Goal: Navigation & Orientation: Find specific page/section

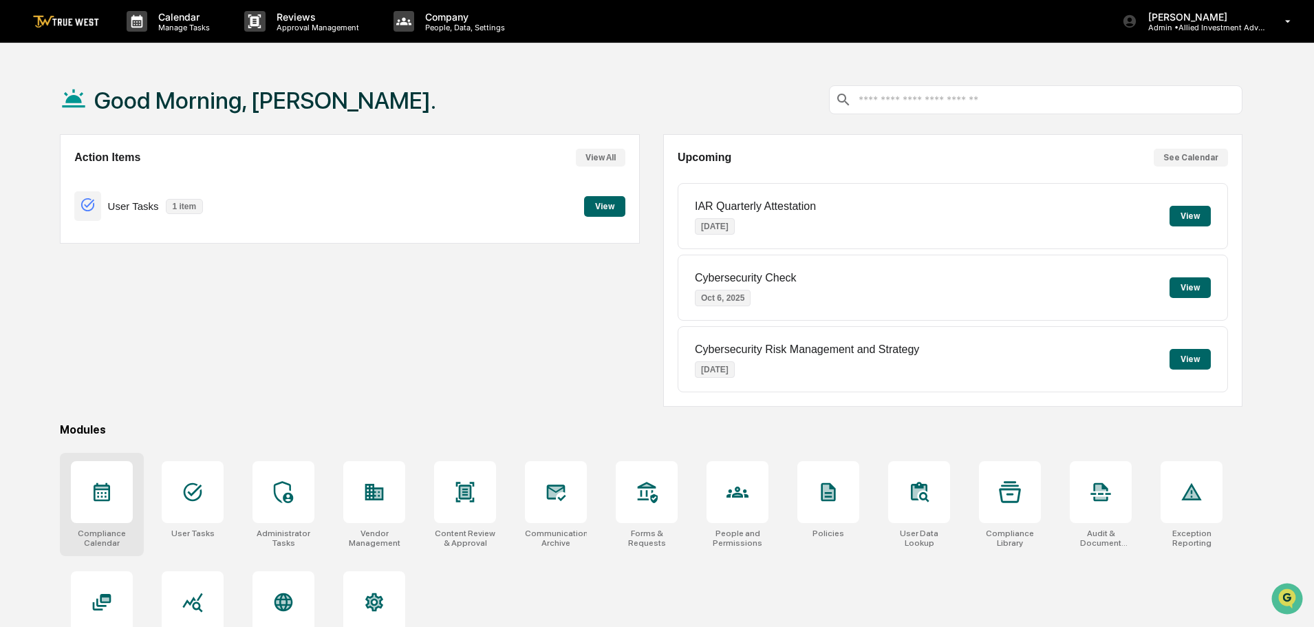
click at [100, 504] on div at bounding box center [102, 492] width 62 height 62
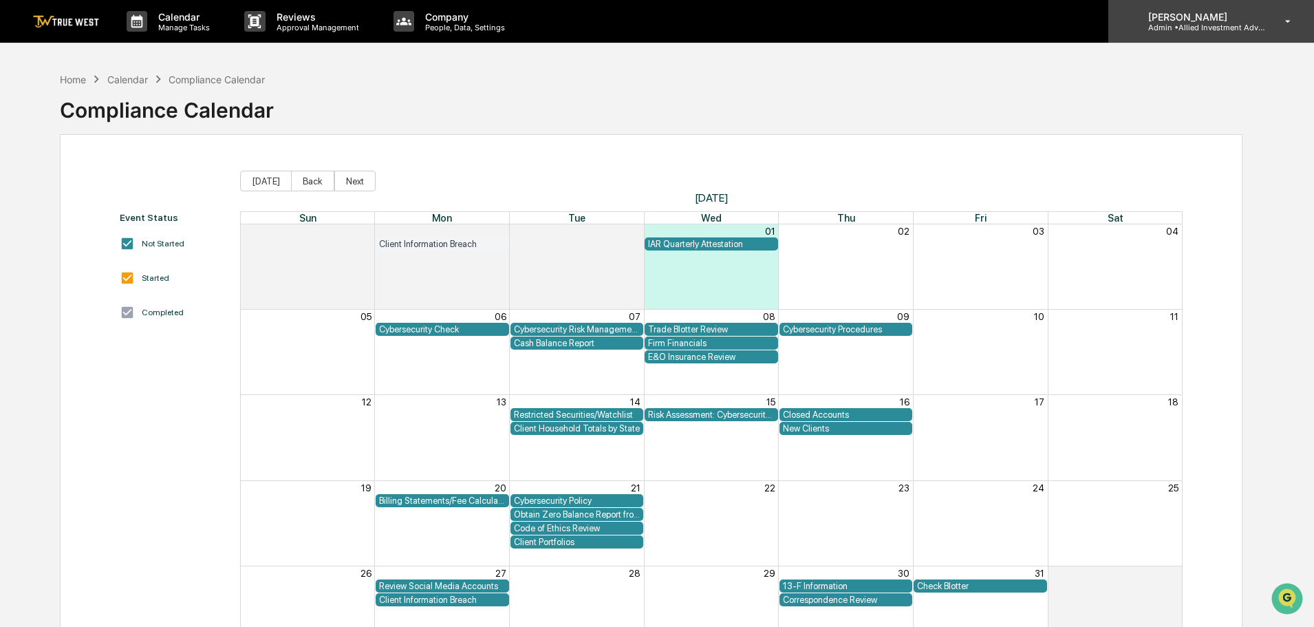
click at [1202, 24] on p "Admin • Allied Investment Advisors" at bounding box center [1201, 28] width 128 height 10
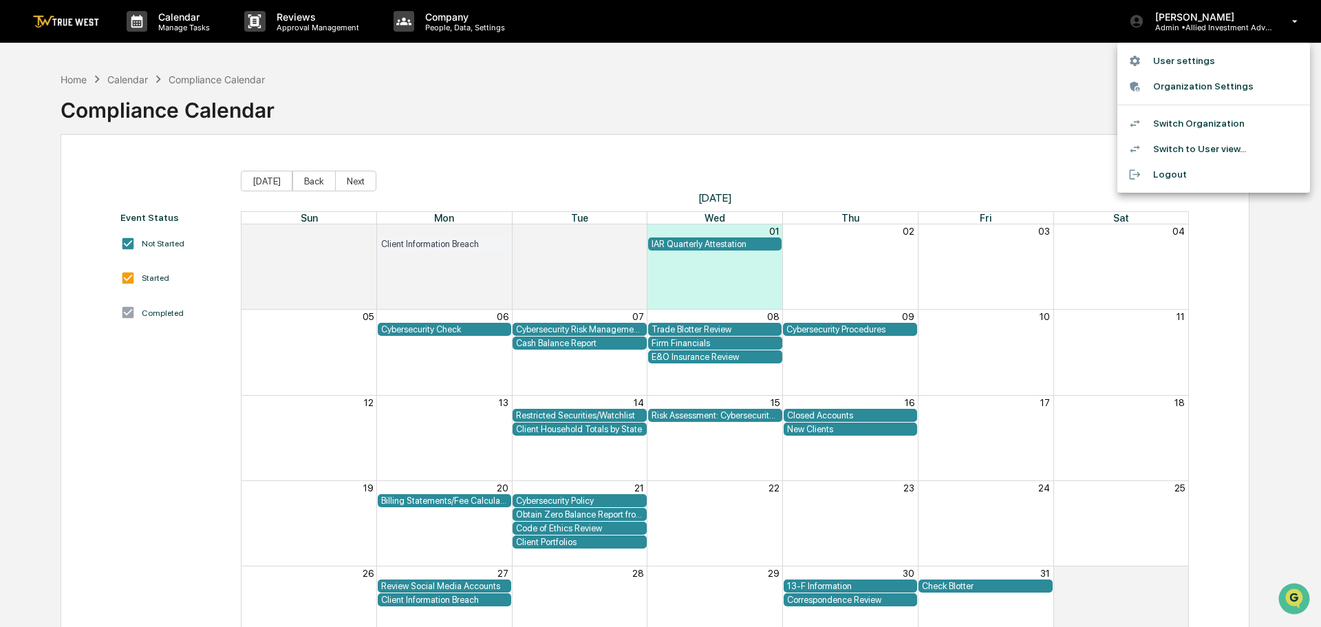
click at [1179, 124] on li "Switch Organization" at bounding box center [1213, 123] width 193 height 25
